Goal: Book appointment/travel/reservation

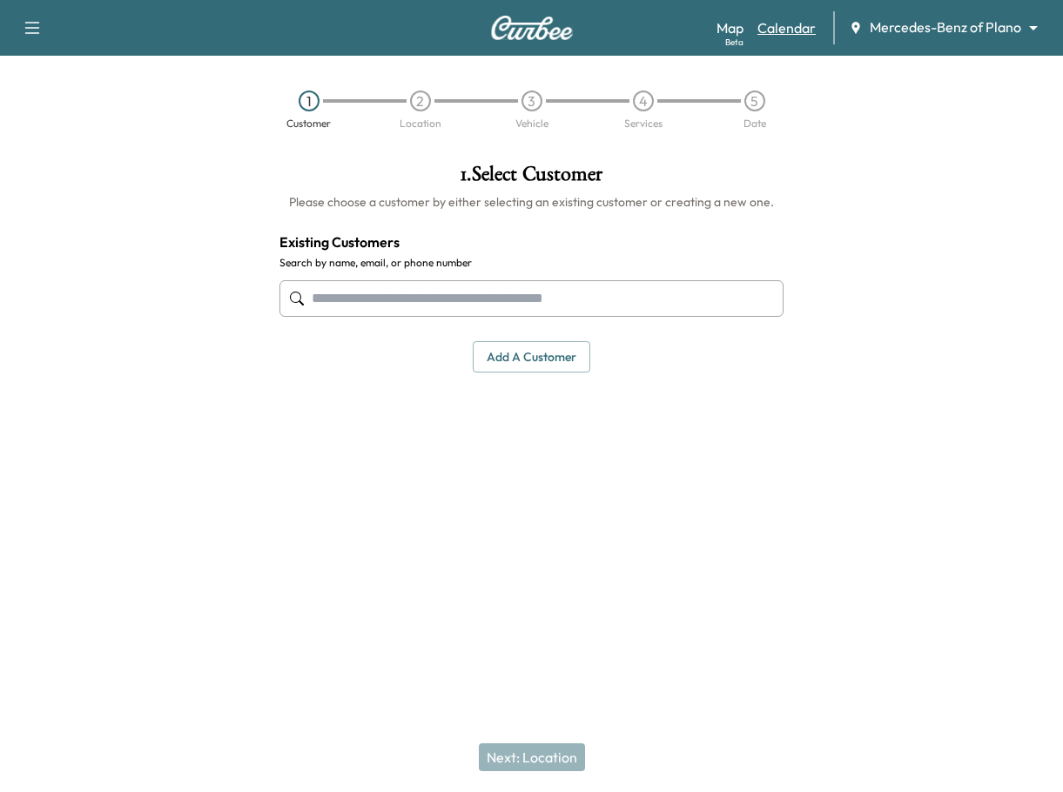
click at [773, 27] on link "Calendar" at bounding box center [786, 27] width 58 height 21
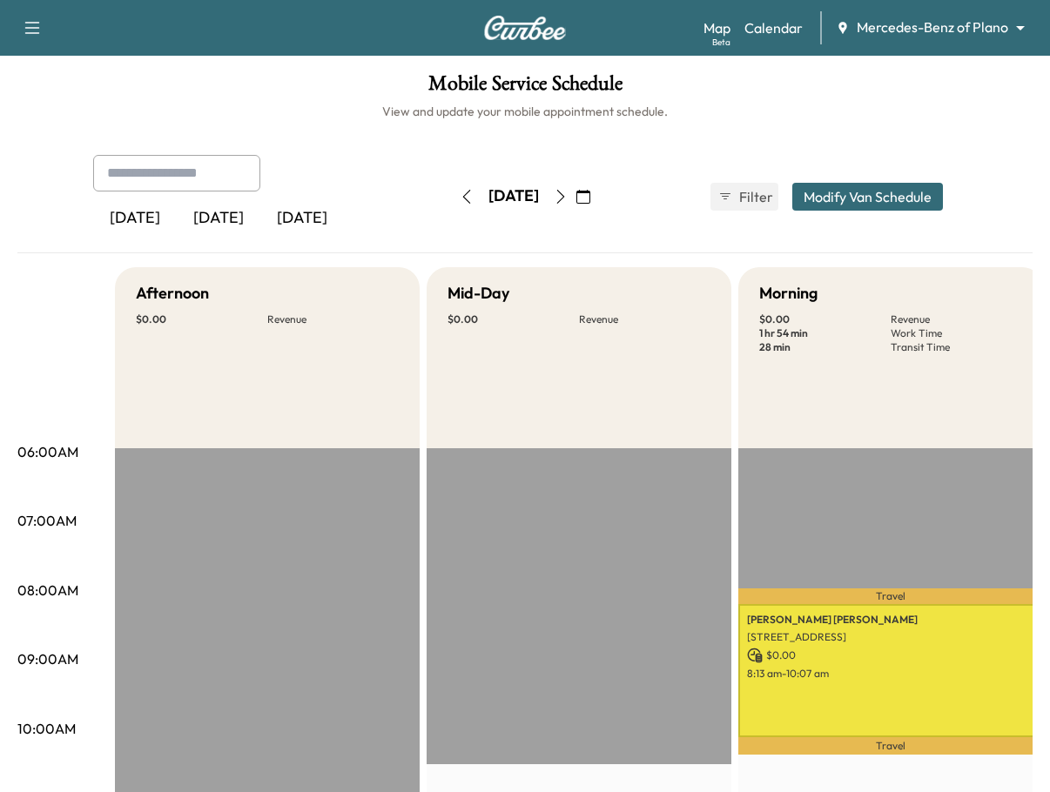
click at [568, 195] on icon "button" at bounding box center [561, 197] width 14 height 14
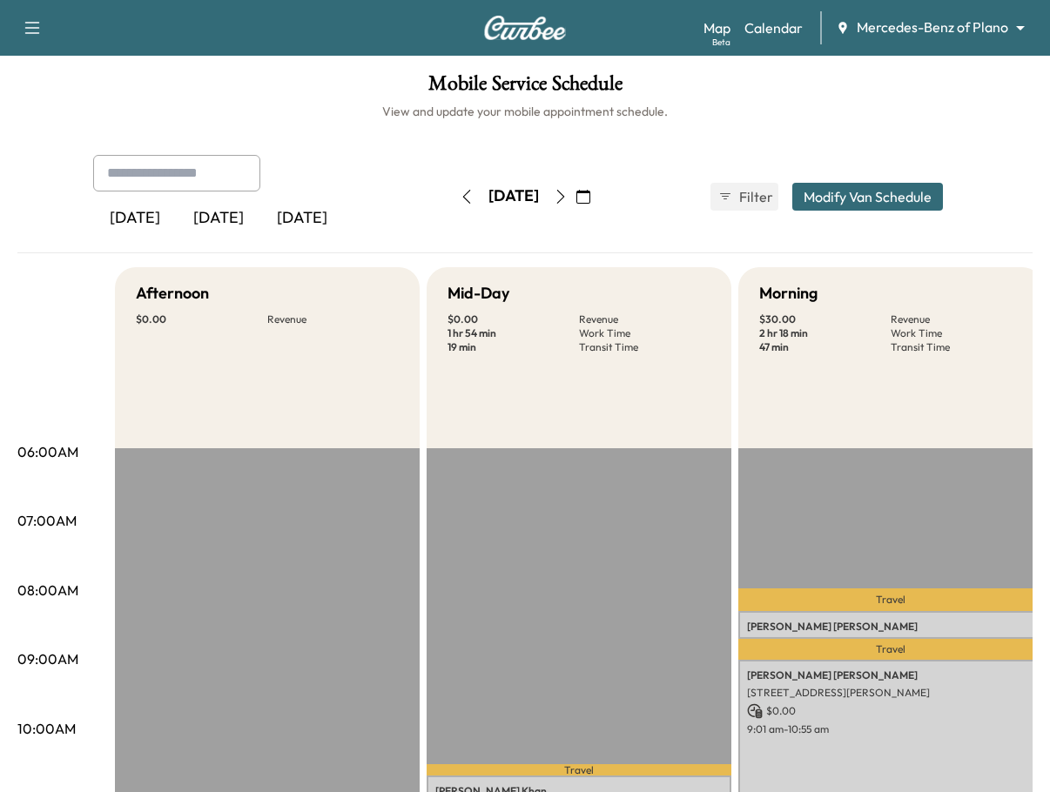
click at [590, 194] on icon "button" at bounding box center [583, 197] width 14 height 14
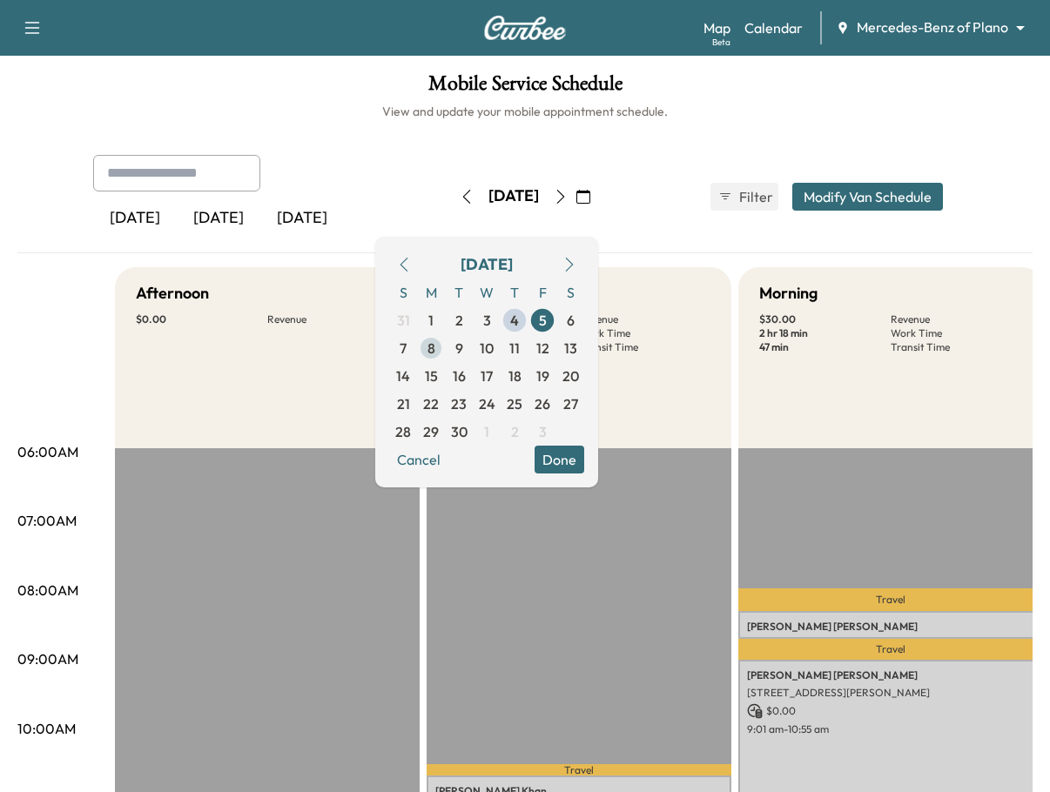
click at [435, 353] on span "8" at bounding box center [431, 348] width 8 height 21
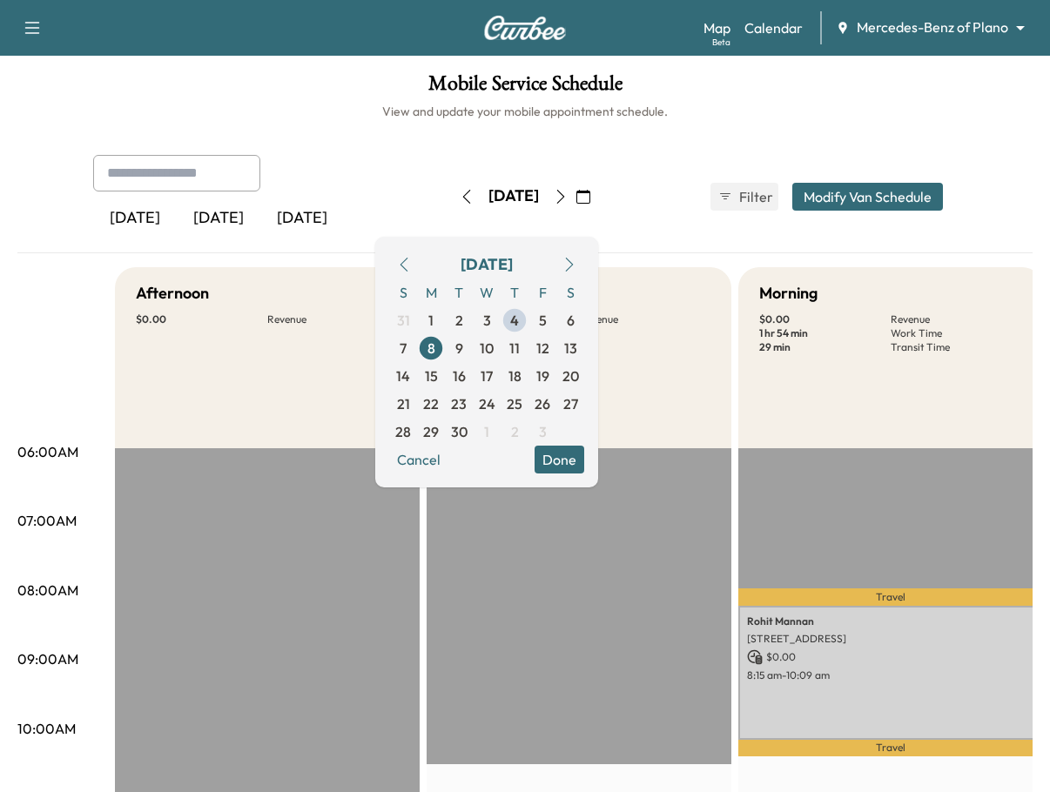
click at [584, 467] on button "Done" at bounding box center [559, 460] width 50 height 28
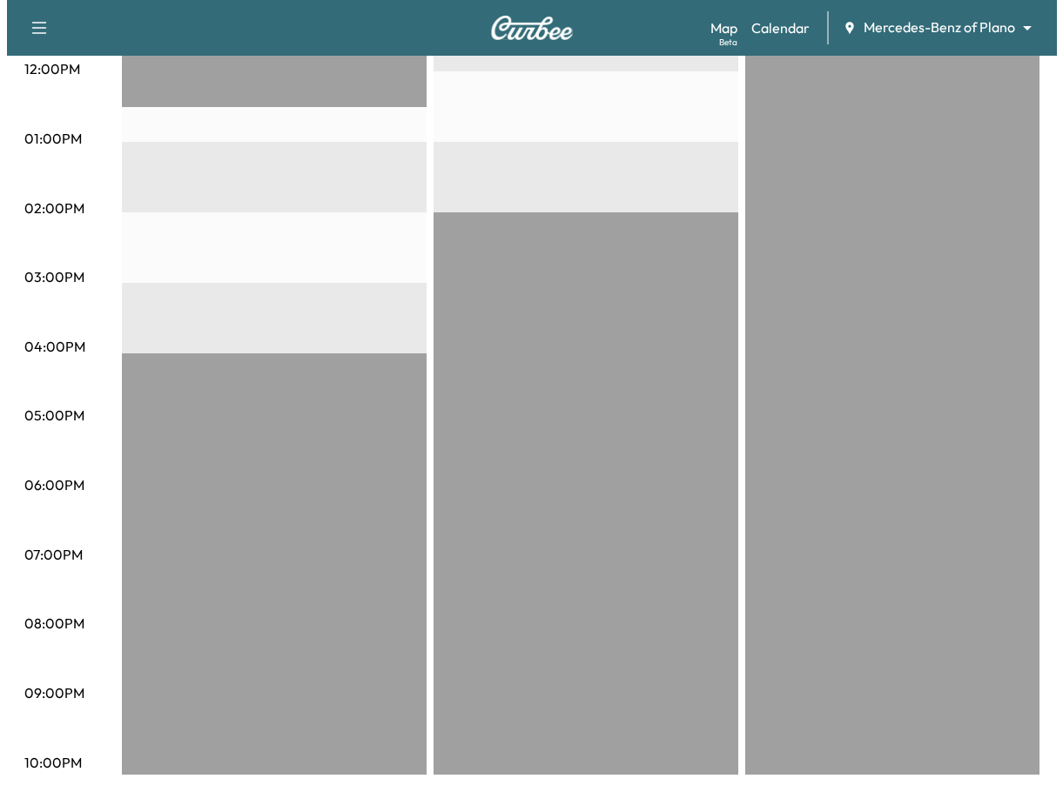
scroll to position [189, 0]
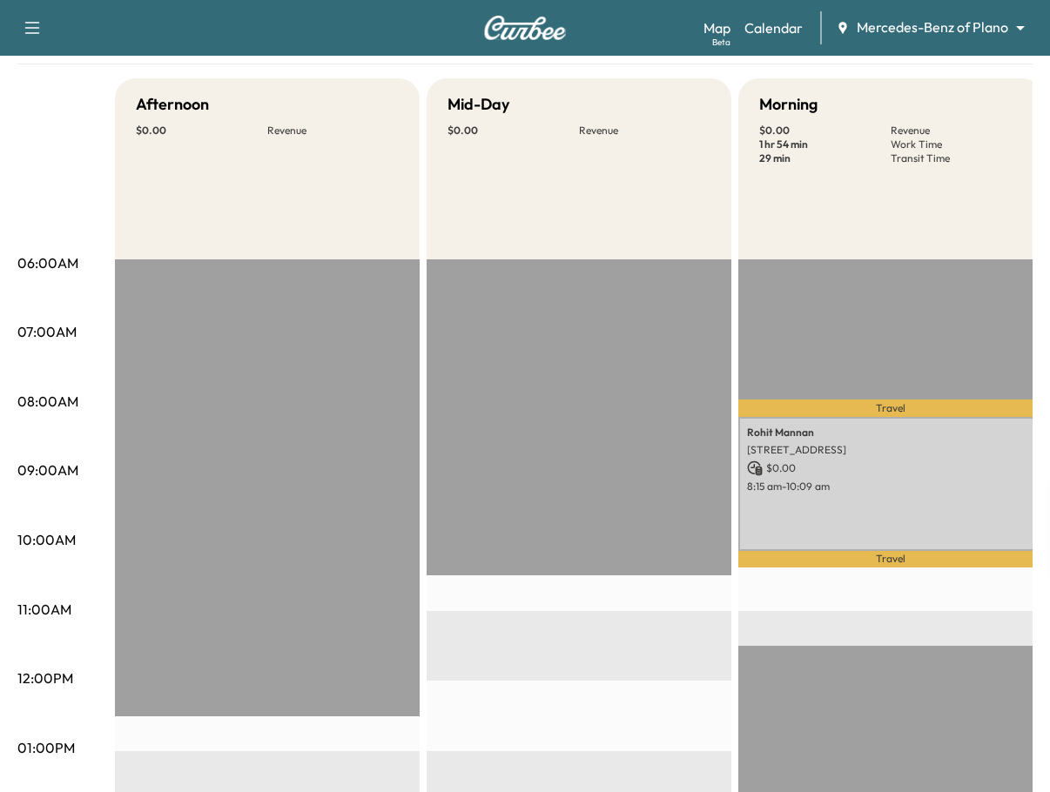
click at [922, 529] on div "[PERSON_NAME] [STREET_ADDRESS] $ 0.00 8:15 am - 10:09 am" at bounding box center [890, 483] width 305 height 133
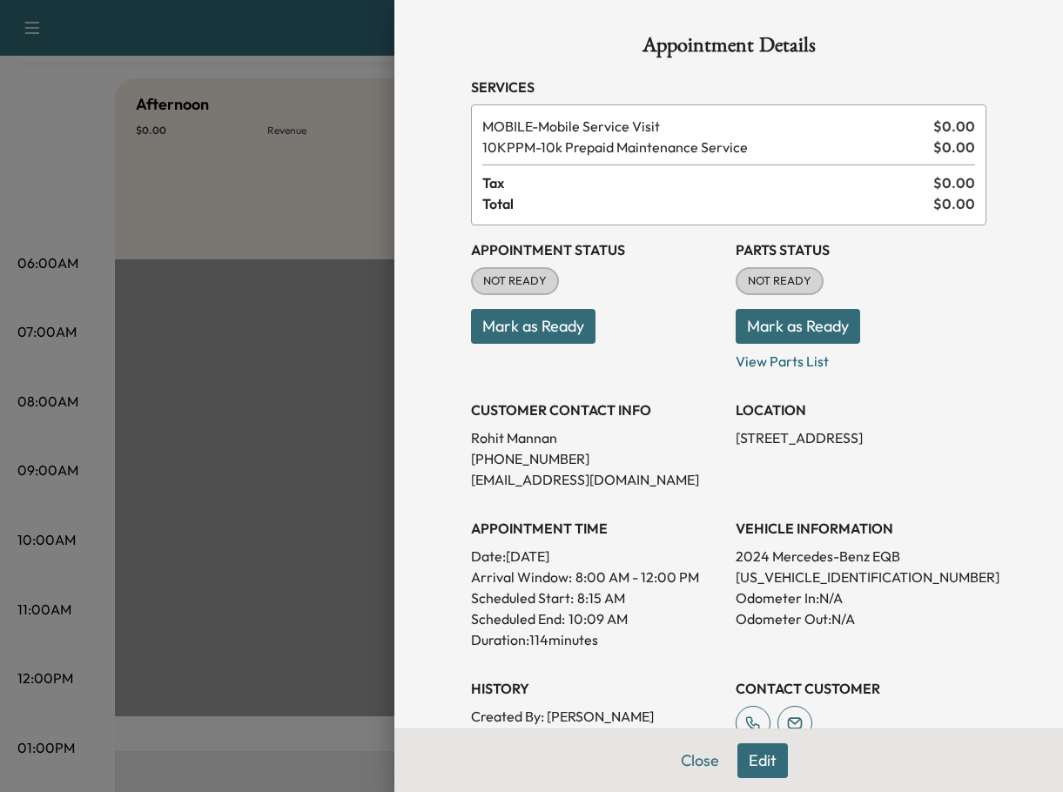
scroll to position [174, 0]
